Goal: Transaction & Acquisition: Purchase product/service

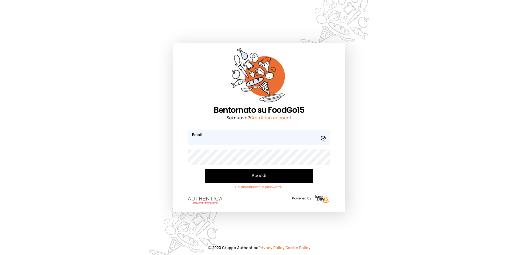
type input "**********"
click at [225, 178] on button "Accedi" at bounding box center [259, 176] width 108 height 14
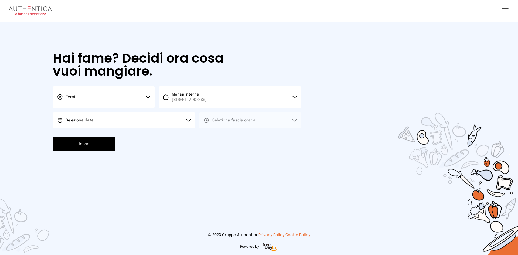
click at [112, 125] on button "Seleziona data" at bounding box center [124, 120] width 142 height 16
click at [109, 135] on li "[DATE], [DATE]" at bounding box center [124, 135] width 142 height 14
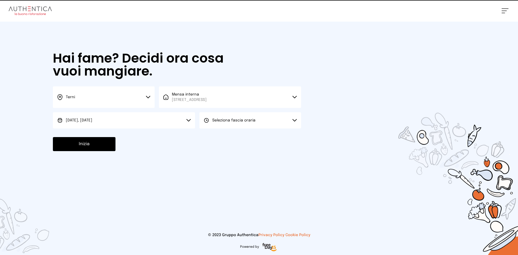
click at [238, 119] on span "Seleziona fascia oraria" at bounding box center [233, 120] width 43 height 4
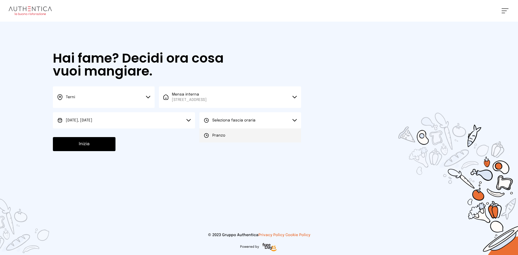
click at [233, 138] on li "Pranzo" at bounding box center [250, 135] width 102 height 14
click at [124, 139] on div "Inizia" at bounding box center [177, 144] width 248 height 14
click at [92, 145] on button "Inizia" at bounding box center [84, 144] width 63 height 14
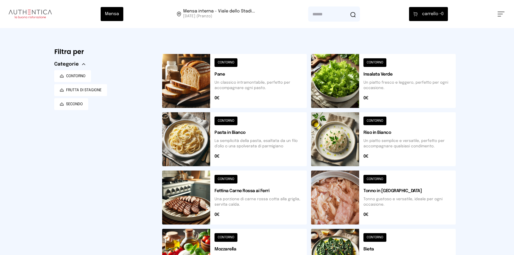
click at [184, 81] on button at bounding box center [234, 81] width 145 height 54
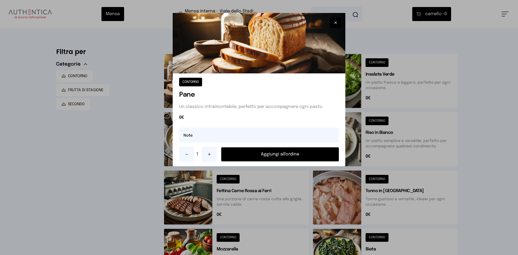
click at [264, 157] on button "Aggiungi all'ordine" at bounding box center [280, 154] width 118 height 14
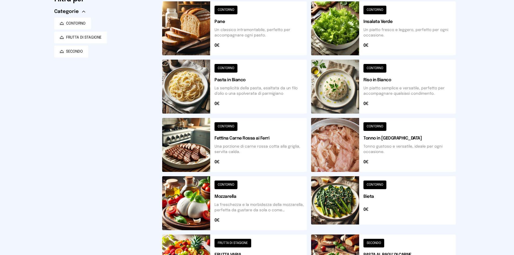
scroll to position [54, 0]
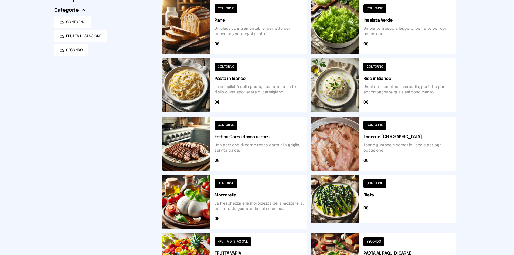
click at [332, 141] on button at bounding box center [383, 144] width 145 height 54
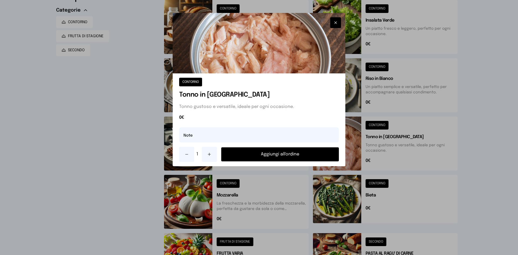
click at [322, 153] on button "Aggiungi all'ordine" at bounding box center [280, 154] width 118 height 14
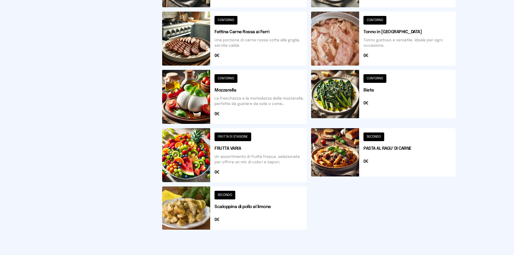
scroll to position [162, 0]
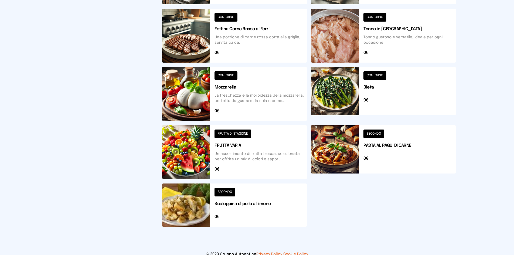
click at [200, 200] on button at bounding box center [234, 205] width 145 height 43
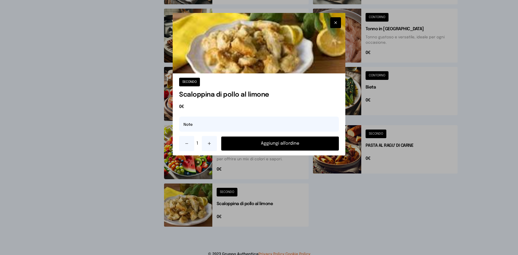
click at [212, 141] on button at bounding box center [209, 143] width 15 height 15
click at [257, 141] on button "Aggiungi all'ordine" at bounding box center [280, 144] width 118 height 14
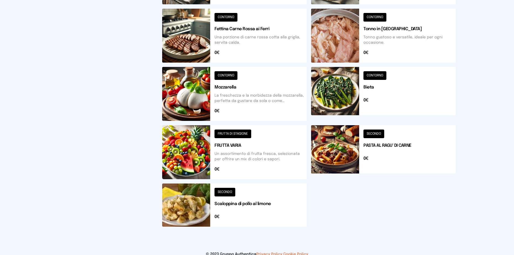
click at [339, 37] on button at bounding box center [383, 36] width 145 height 54
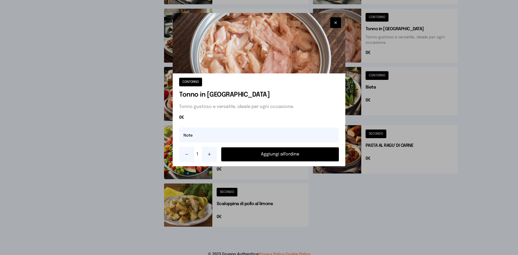
click at [278, 156] on button "Aggiungi all'ordine" at bounding box center [280, 154] width 118 height 14
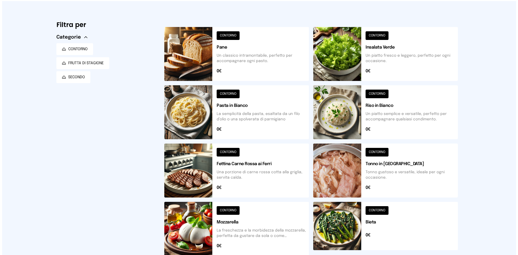
scroll to position [0, 0]
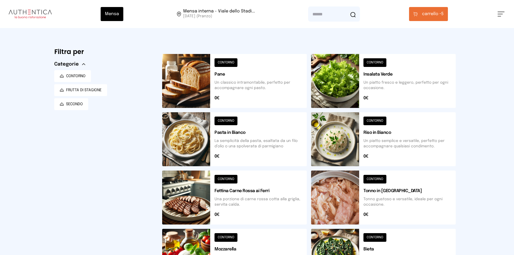
click at [448, 18] on button "carrello • 5" at bounding box center [428, 14] width 39 height 14
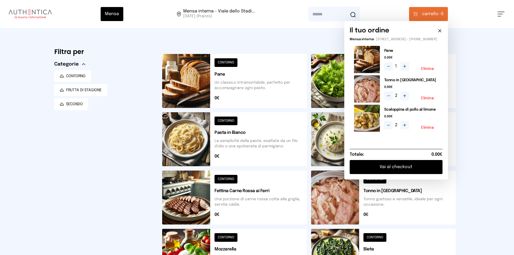
click at [391, 98] on icon at bounding box center [388, 96] width 4 height 4
click at [402, 172] on button "Vai al checkout" at bounding box center [396, 167] width 93 height 14
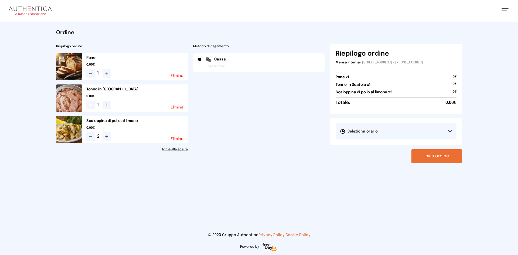
click at [374, 131] on span "Seleziona orario" at bounding box center [359, 131] width 38 height 5
click at [368, 148] on span "1° Turno (13:00 - 15:00)" at bounding box center [360, 146] width 41 height 5
click at [453, 159] on button "Invia ordine" at bounding box center [437, 156] width 50 height 14
